Goal: Find specific page/section: Find specific page/section

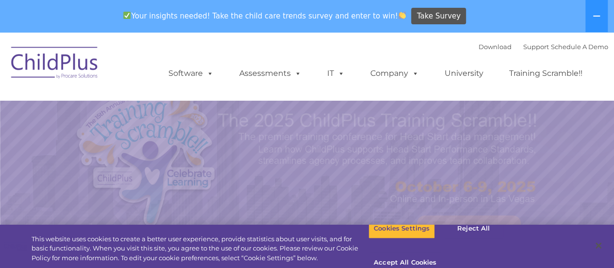
select select "MEDIUM"
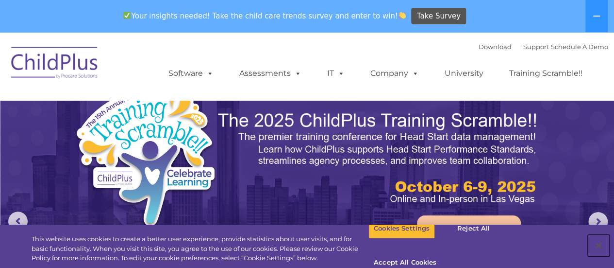
click at [605, 242] on button "Close" at bounding box center [598, 245] width 21 height 21
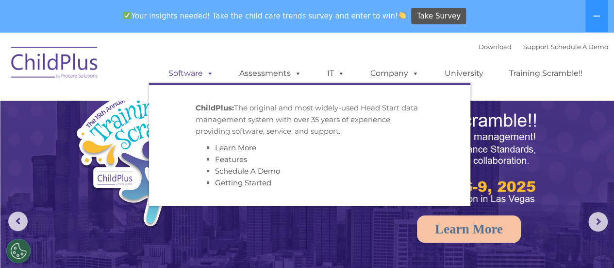
click at [200, 72] on link "Software" at bounding box center [191, 73] width 65 height 19
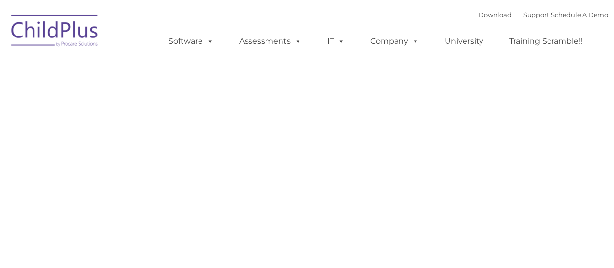
type input ""
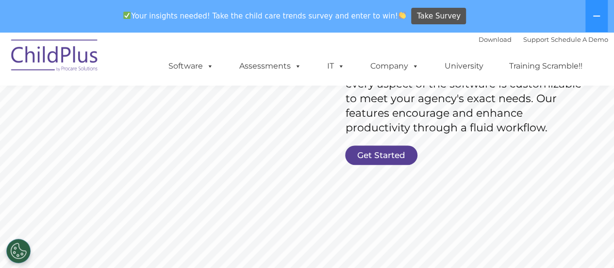
scroll to position [211, 0]
